Goal: Information Seeking & Learning: Find contact information

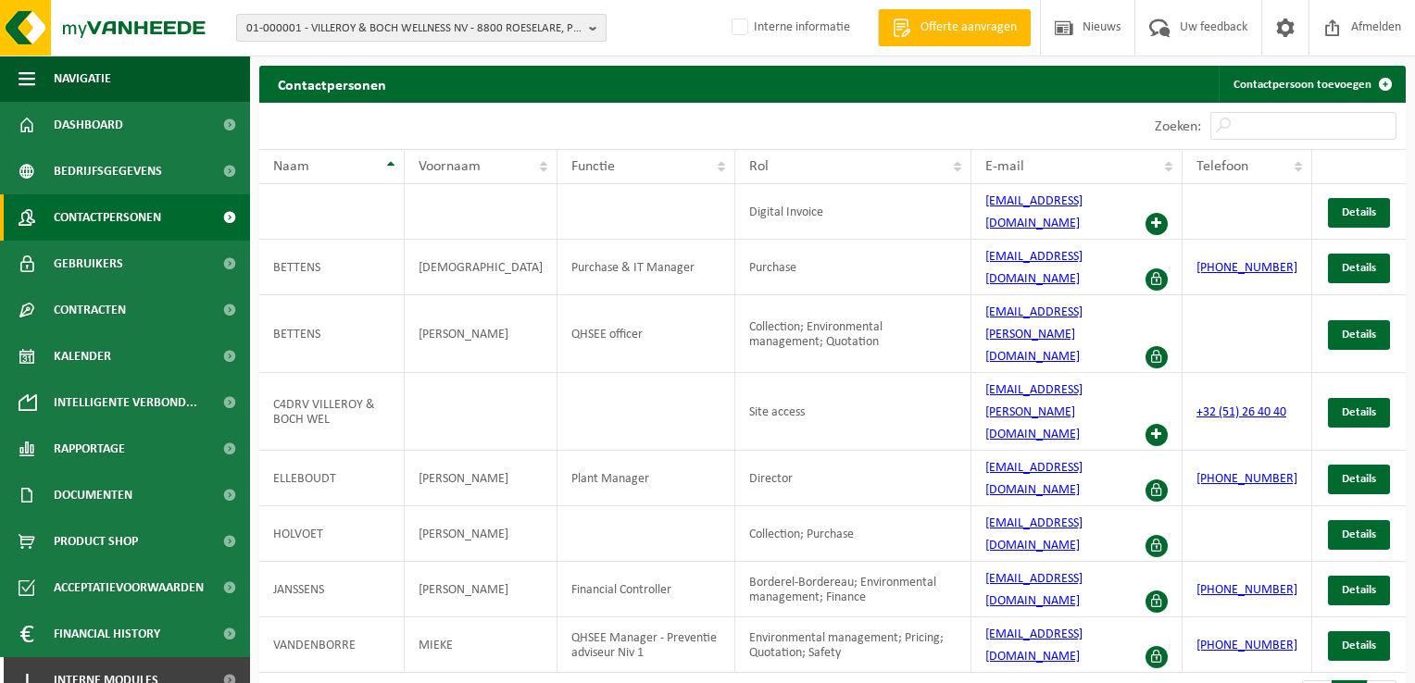
click at [376, 20] on span "01-000001 - VILLEROY & BOCH WELLNESS NV - 8800 ROESELARE, POPULIERSTRAAT 1" at bounding box center [413, 29] width 335 height 28
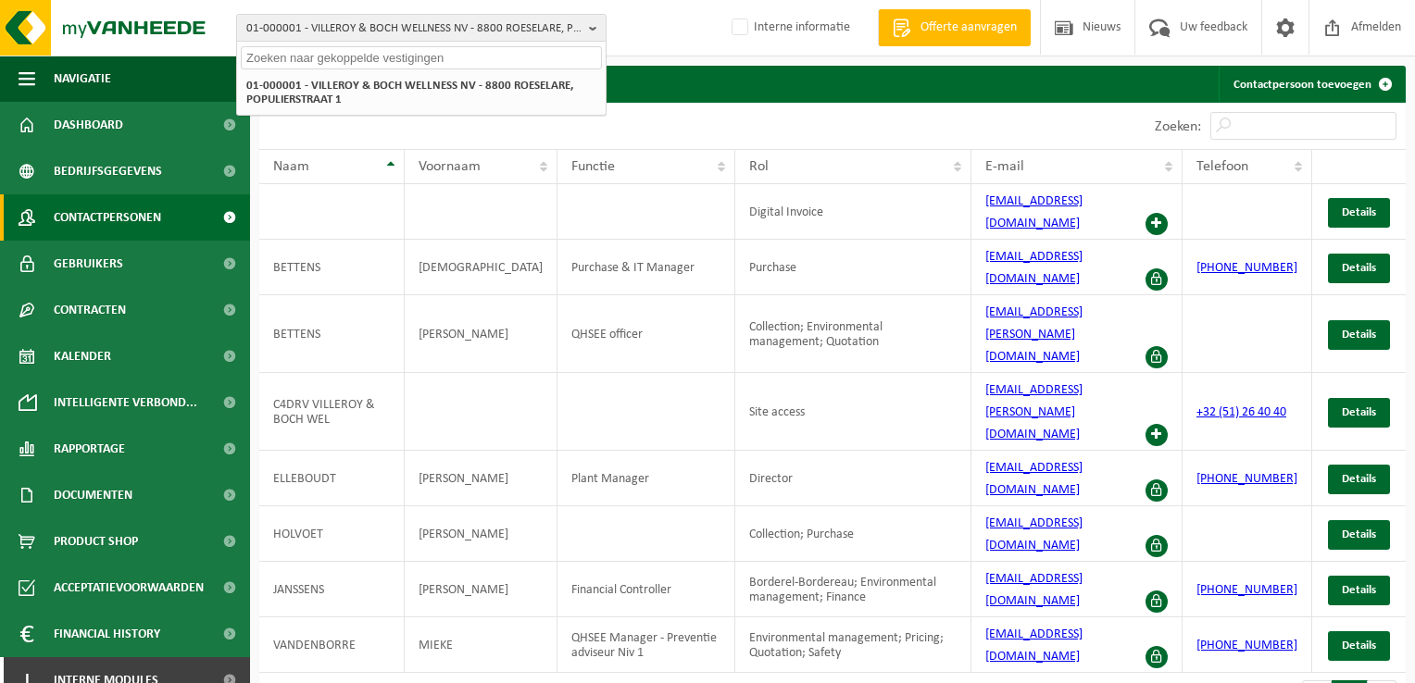
click at [360, 52] on input "text" at bounding box center [421, 57] width 361 height 23
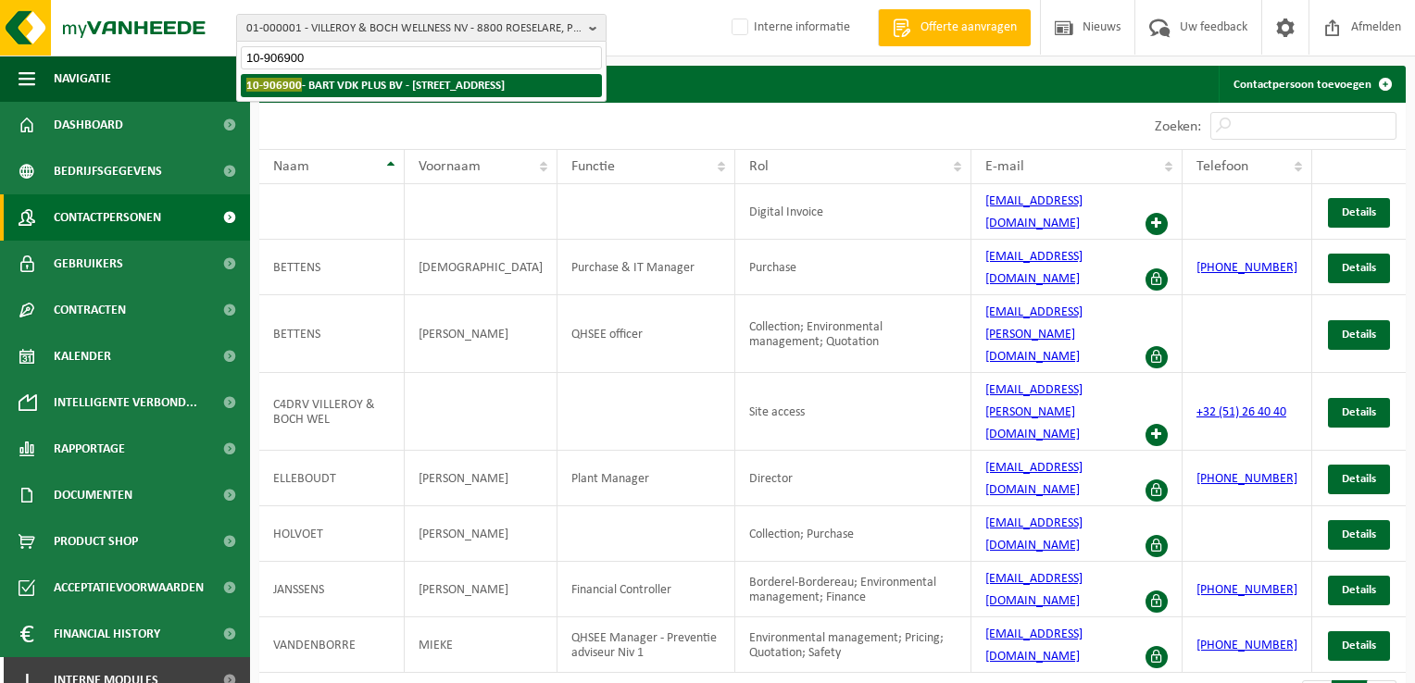
type input "10-906900"
click at [314, 92] on strong "10-906900 - BART VDK PLUS BV - 9800 DEINZE, OUDENAARDSESTEENWEG 4c" at bounding box center [375, 85] width 258 height 14
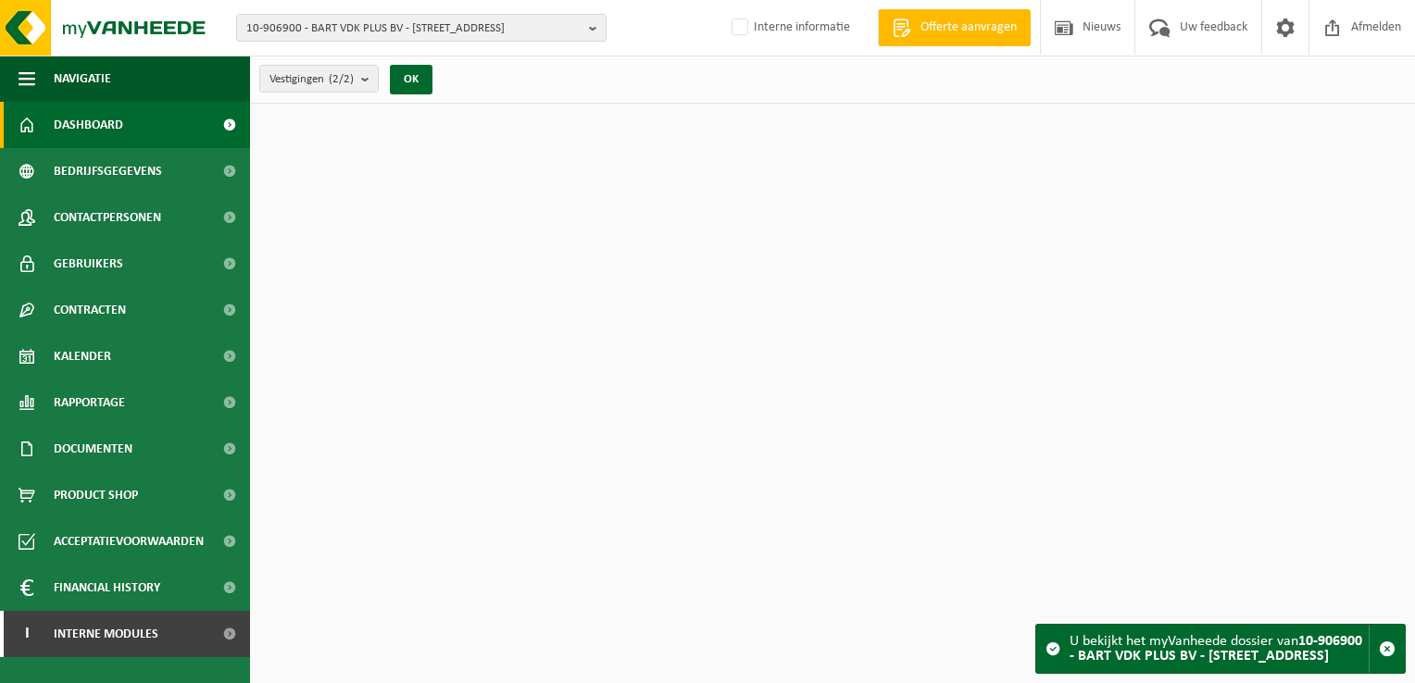
click at [169, 209] on link "Contactpersonen" at bounding box center [125, 217] width 250 height 46
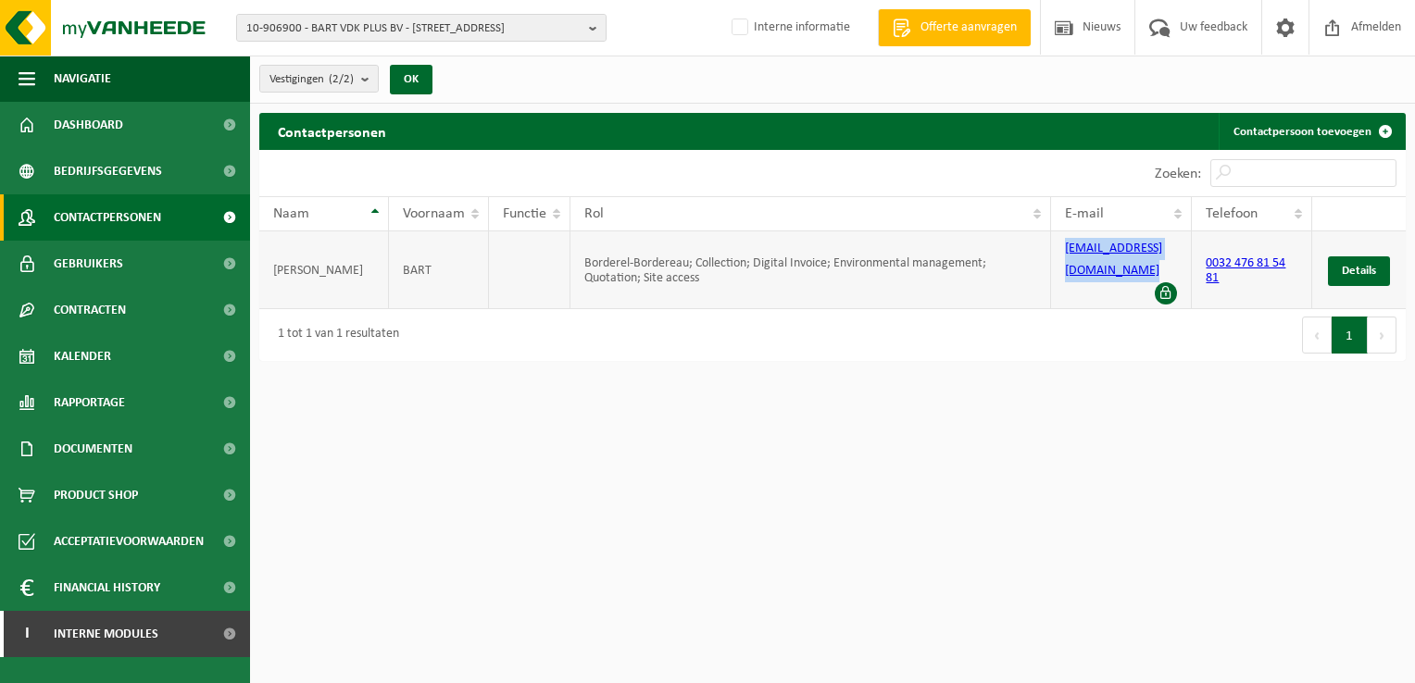
drag, startPoint x: 1163, startPoint y: 246, endPoint x: 1063, endPoint y: 253, distance: 100.2
click at [1063, 253] on td "[EMAIL_ADDRESS][DOMAIN_NAME]" at bounding box center [1122, 270] width 142 height 78
copy link "[EMAIL_ADDRESS][DOMAIN_NAME]"
